Goal: Obtain resource: Download file/media

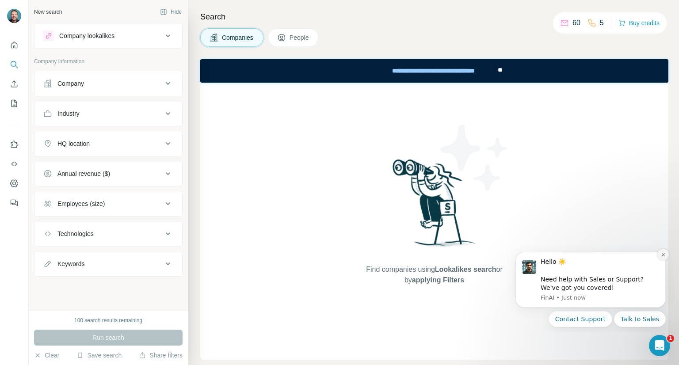
click at [663, 255] on icon "Dismiss notification" at bounding box center [662, 254] width 3 height 3
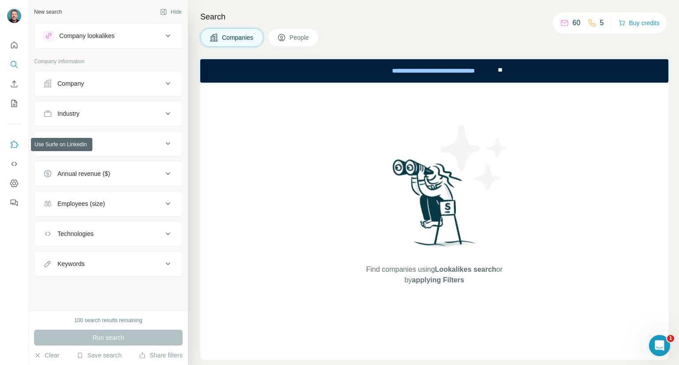
click at [15, 147] on icon "Use Surfe on LinkedIn" at bounding box center [14, 144] width 9 height 9
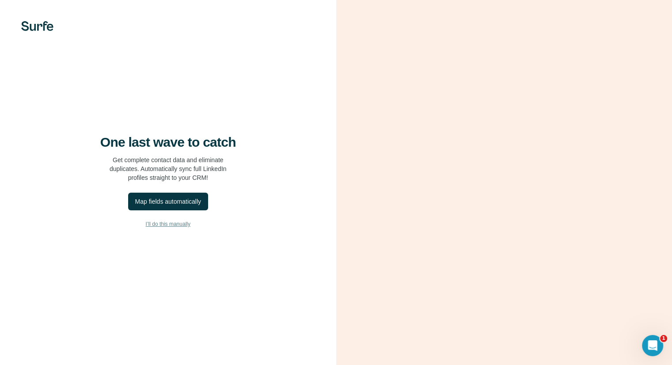
click at [175, 223] on span "I’ll do this manually" at bounding box center [168, 224] width 45 height 8
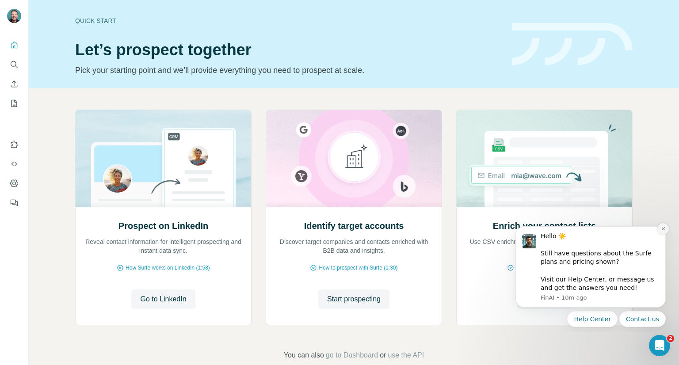
click at [664, 232] on button "Dismiss notification" at bounding box center [662, 228] width 11 height 11
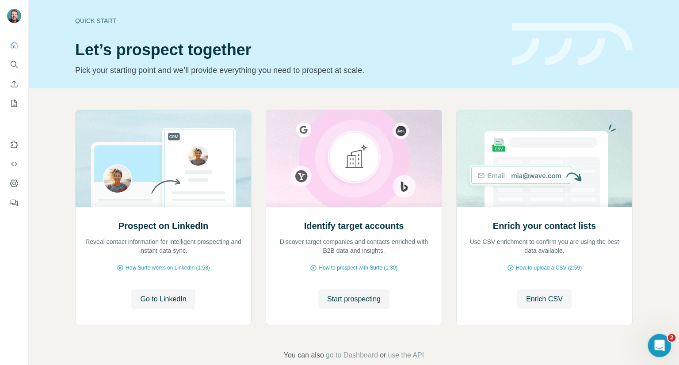
click at [662, 342] on icon "Open Intercom Messenger" at bounding box center [658, 344] width 15 height 15
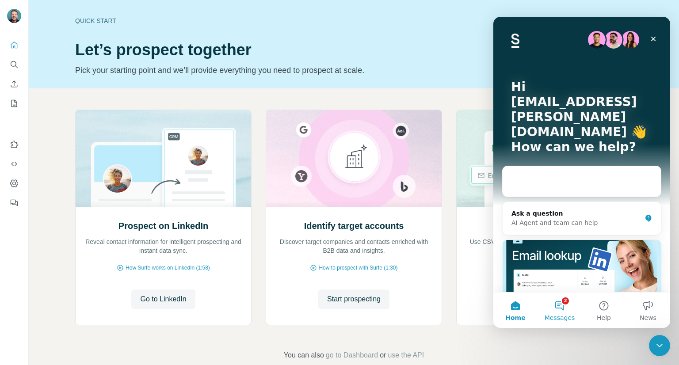
click at [564, 306] on button "2 Messages" at bounding box center [559, 310] width 44 height 35
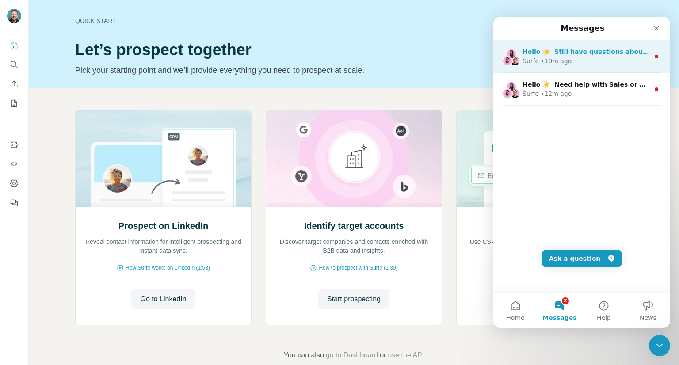
click at [589, 59] on div "Surfe • 10m ago" at bounding box center [585, 61] width 127 height 9
